Goal: Obtain resource: Download file/media

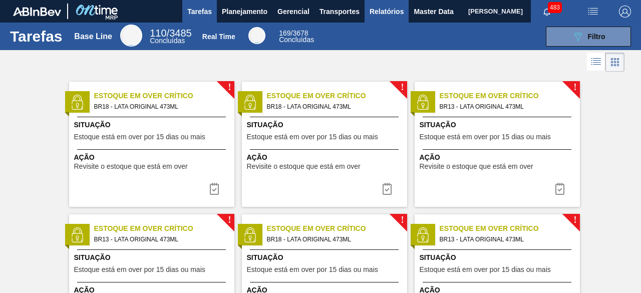
click at [380, 17] on span "Relatórios" at bounding box center [386, 12] width 34 height 12
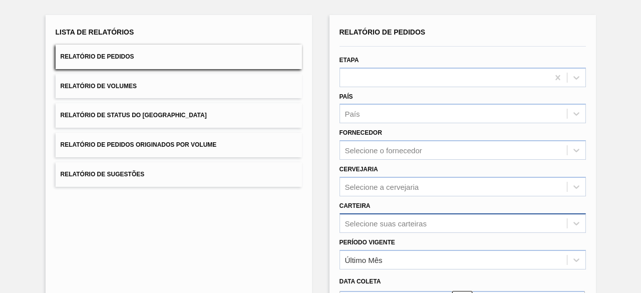
scroll to position [147, 0]
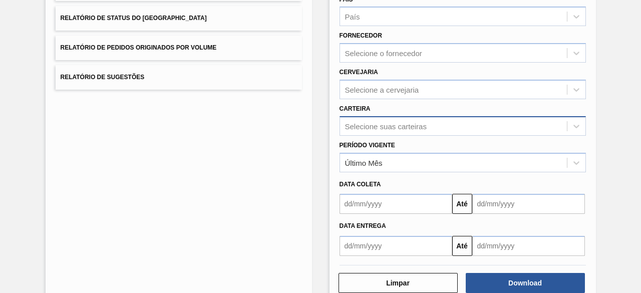
click at [396, 136] on div "Selecione suas carteiras" at bounding box center [462, 126] width 246 height 20
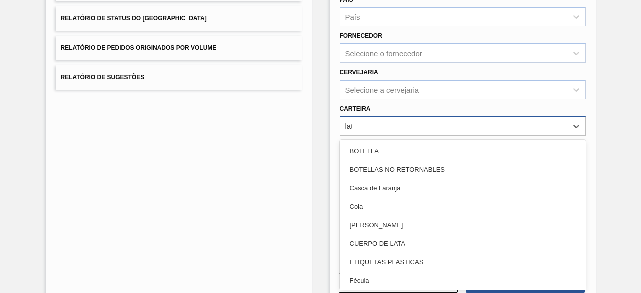
type input "lata"
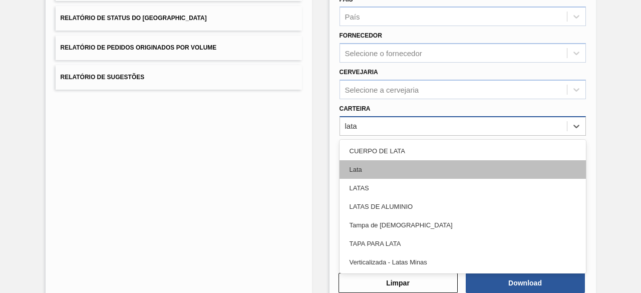
click at [406, 172] on div "Lata" at bounding box center [462, 169] width 246 height 19
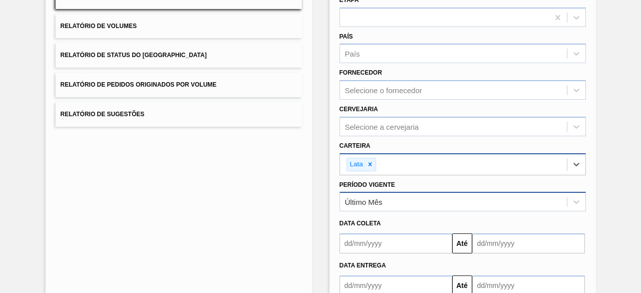
scroll to position [97, 0]
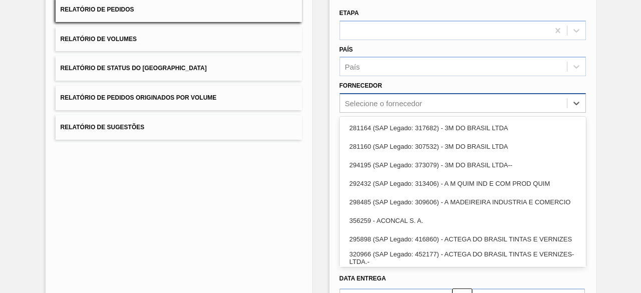
click at [396, 108] on div "Selecione o fornecedor" at bounding box center [453, 103] width 227 height 15
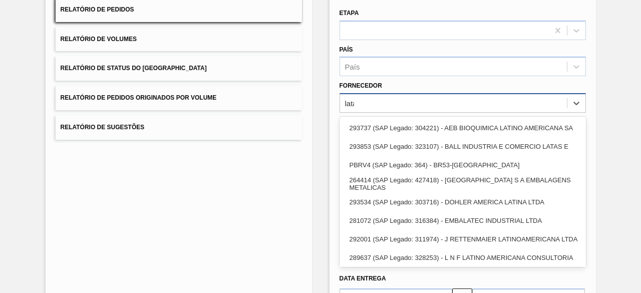
type input "latas"
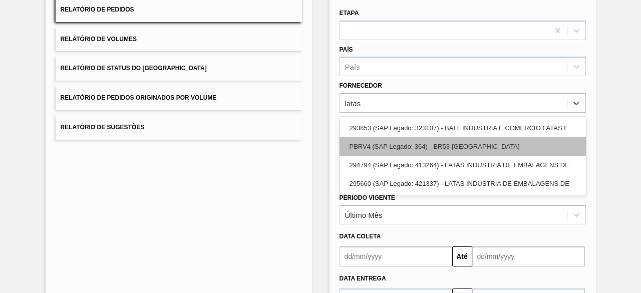
click at [416, 143] on div "PBRV4 (SAP Legado: 364) - BR53-[GEOGRAPHIC_DATA]" at bounding box center [462, 146] width 246 height 19
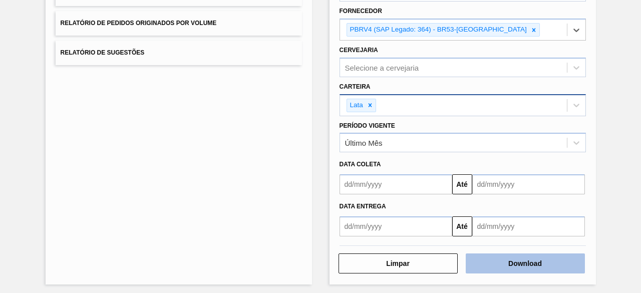
scroll to position [174, 0]
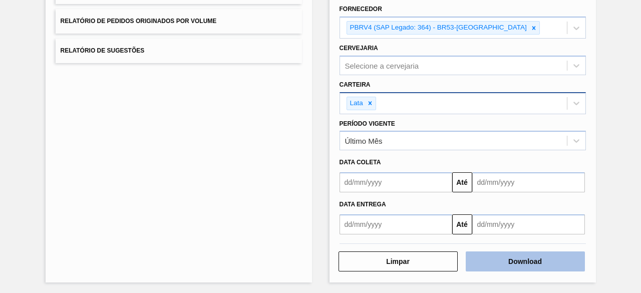
click at [541, 260] on button "Download" at bounding box center [524, 261] width 119 height 20
